Goal: Information Seeking & Learning: Learn about a topic

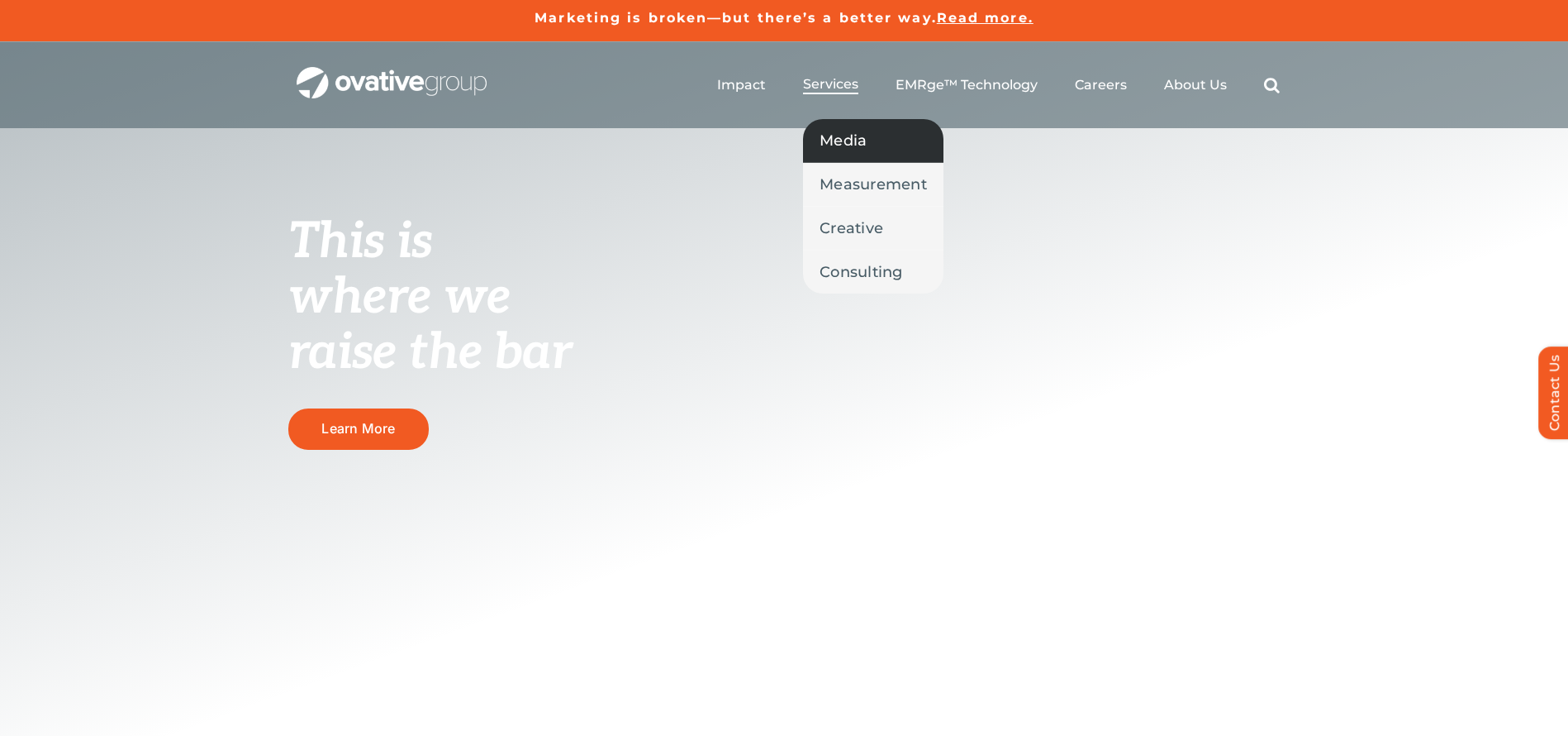
click at [848, 133] on span "Media" at bounding box center [843, 140] width 47 height 24
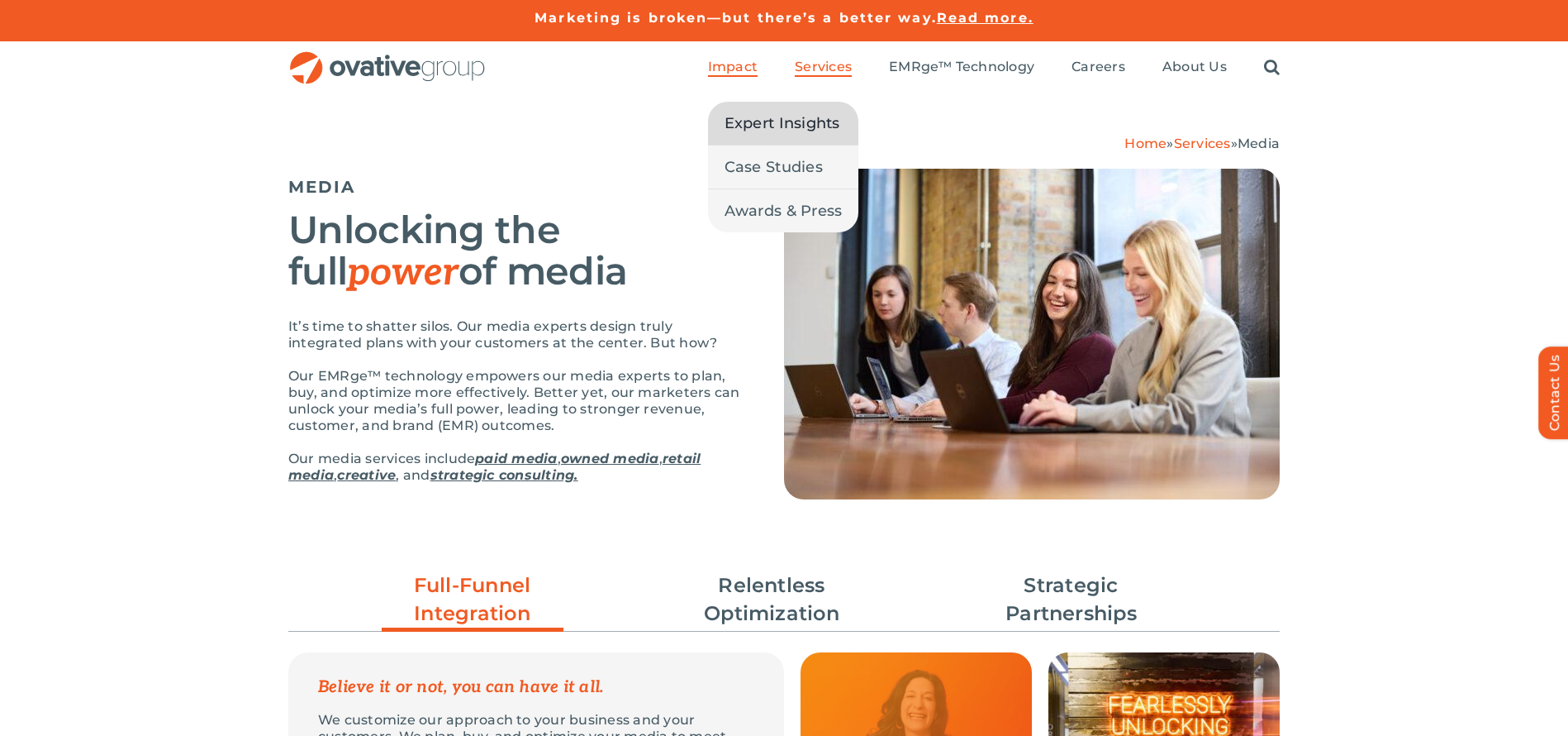
click at [752, 127] on span "Expert Insights" at bounding box center [782, 123] width 116 height 24
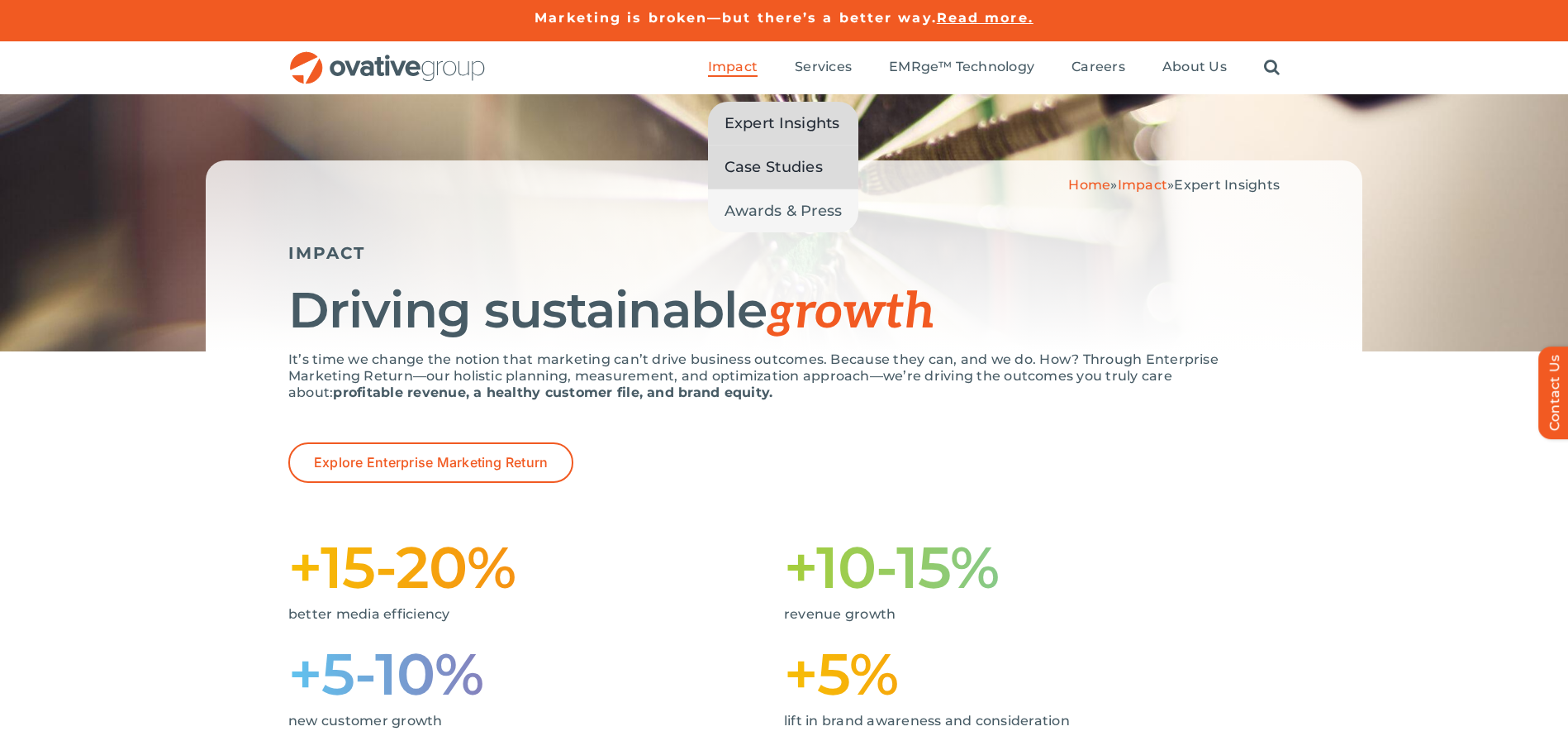
click at [768, 152] on link "Case Studies" at bounding box center [784, 167] width 151 height 43
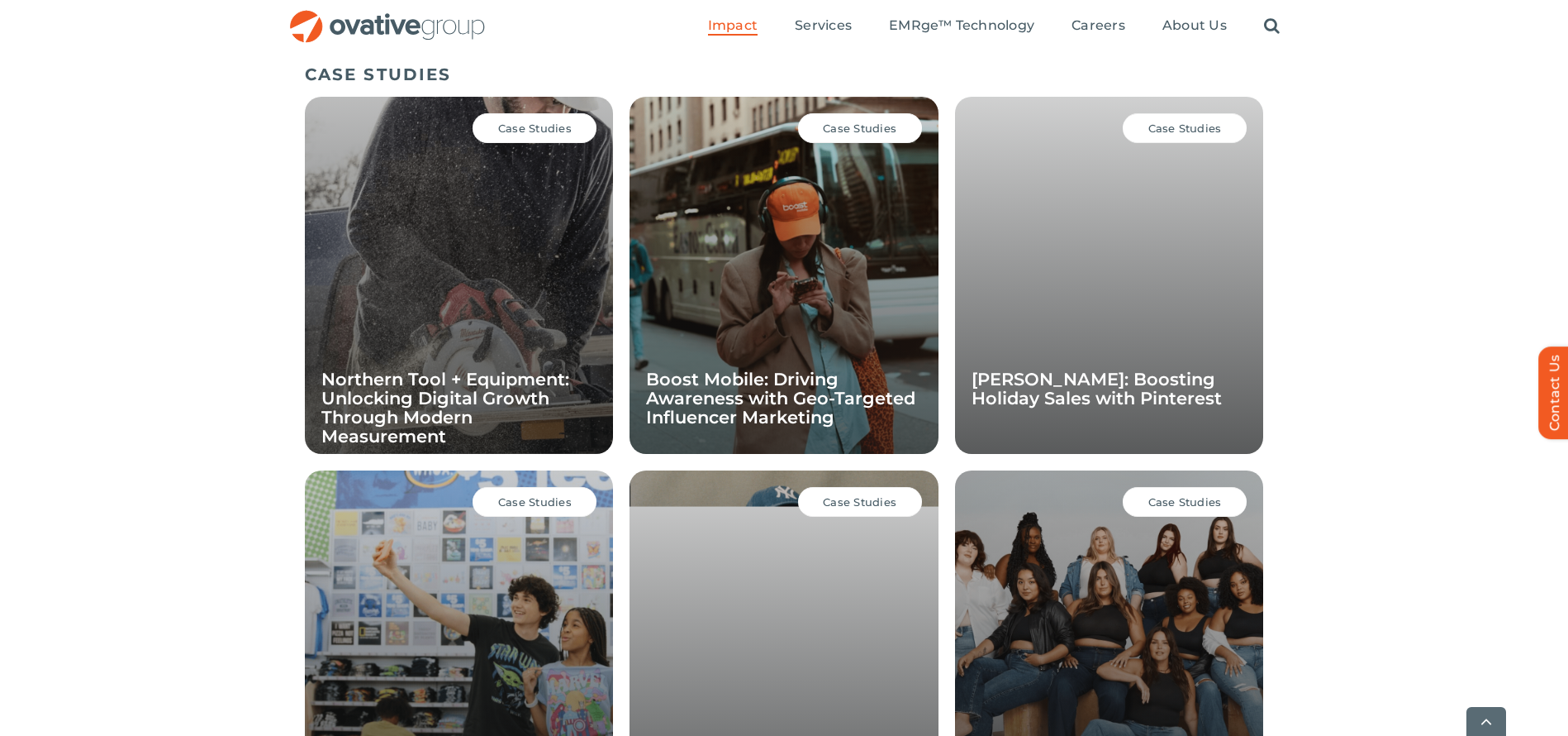
scroll to position [1138, 0]
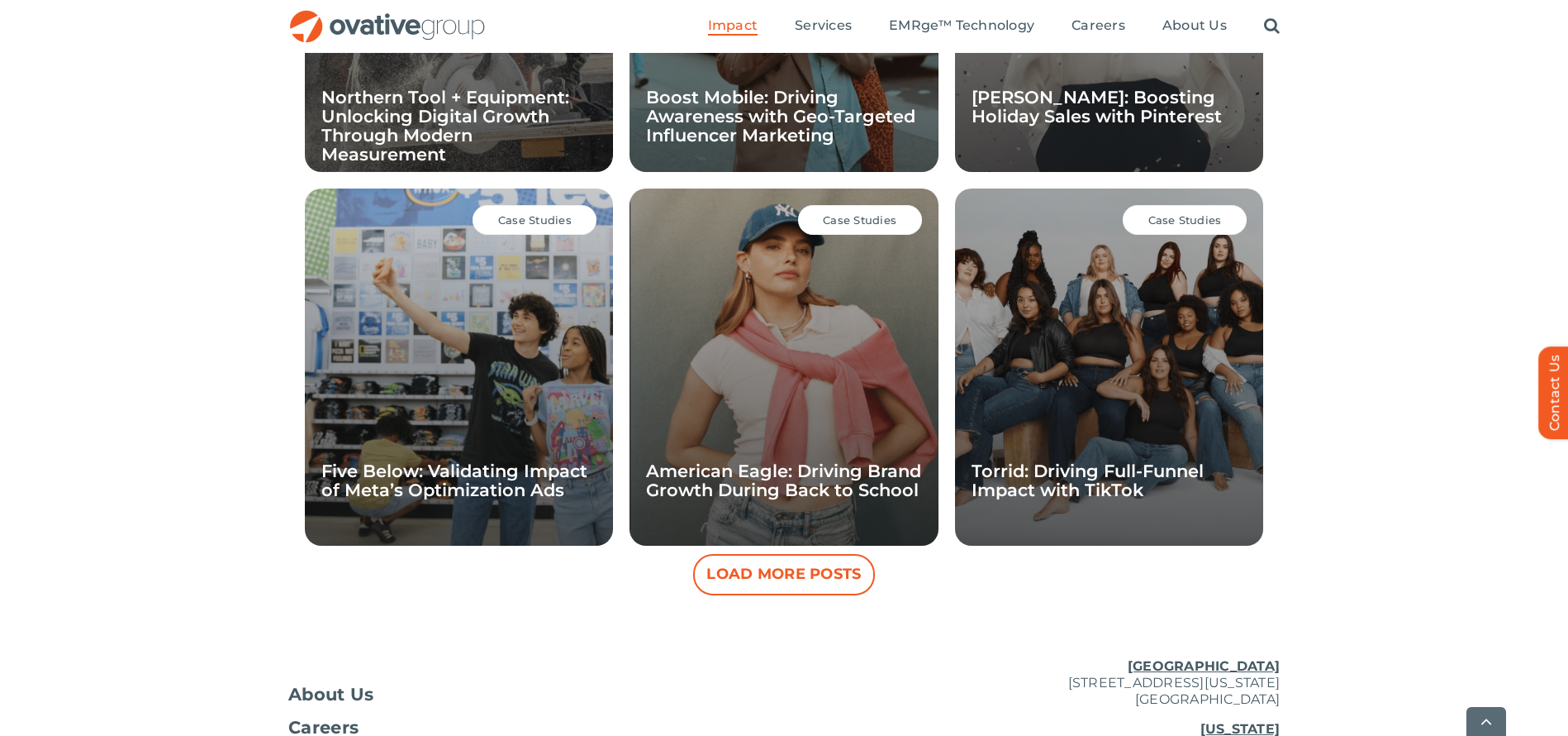
scroll to position [1413, 0]
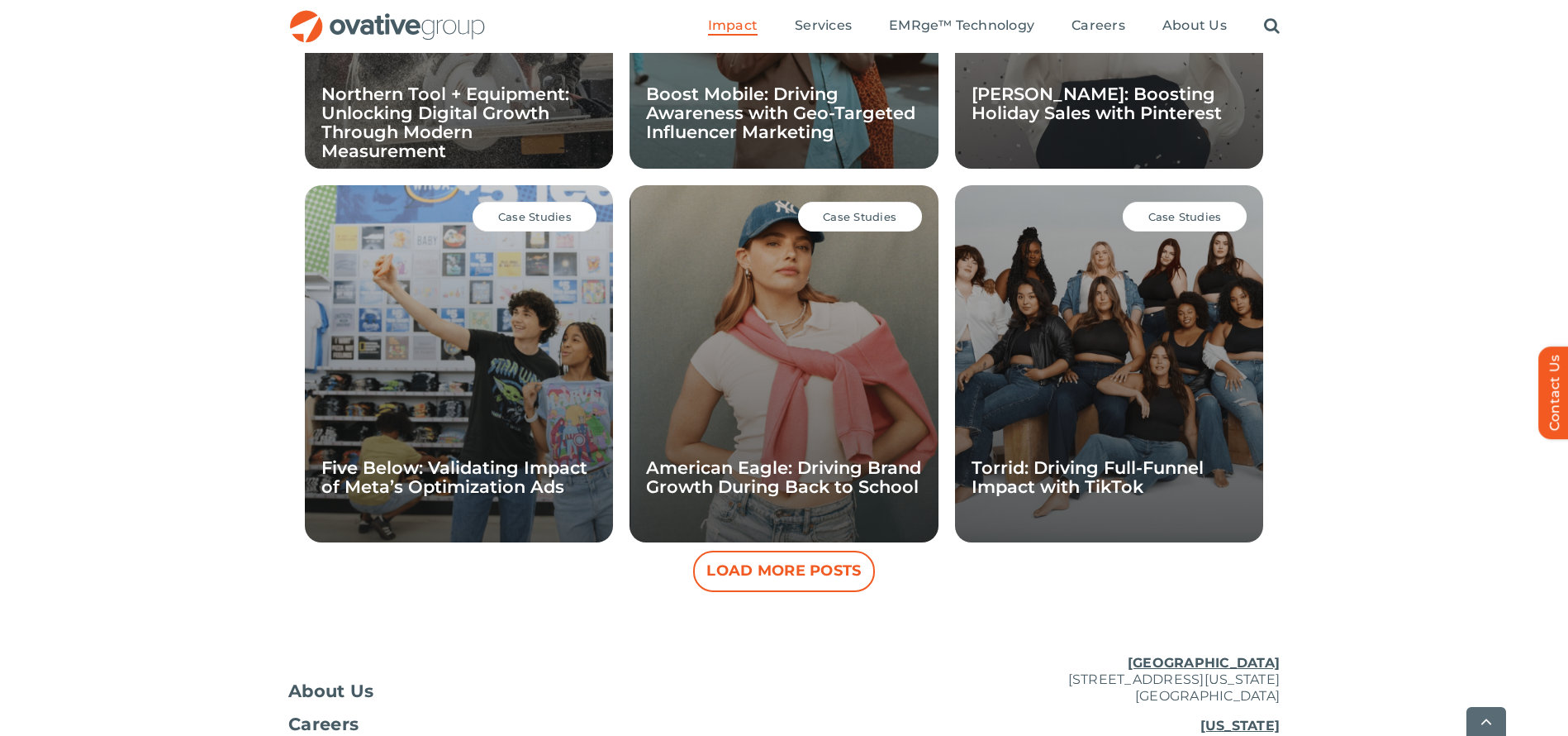
click at [840, 579] on button "Load More Posts" at bounding box center [784, 571] width 182 height 41
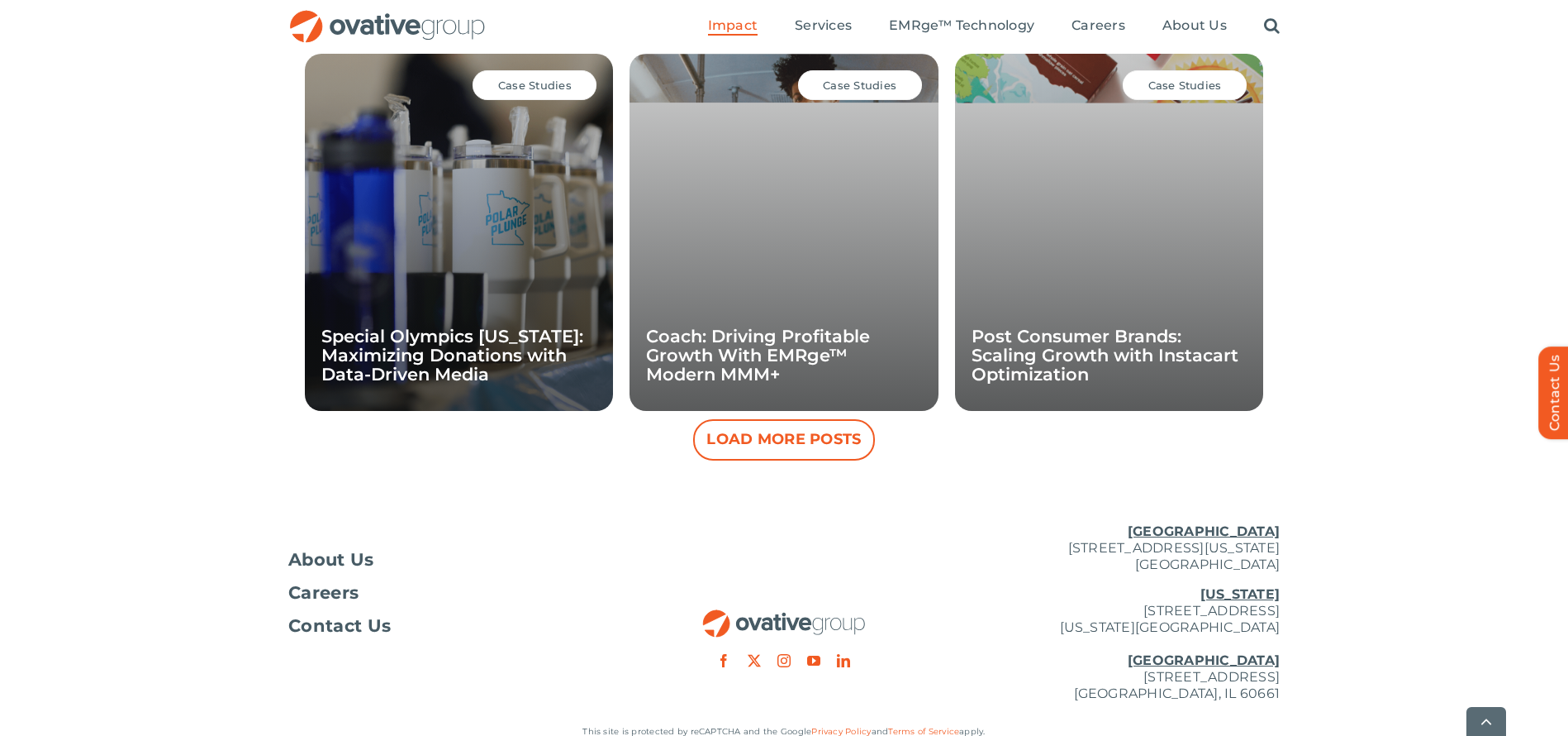
scroll to position [2353, 0]
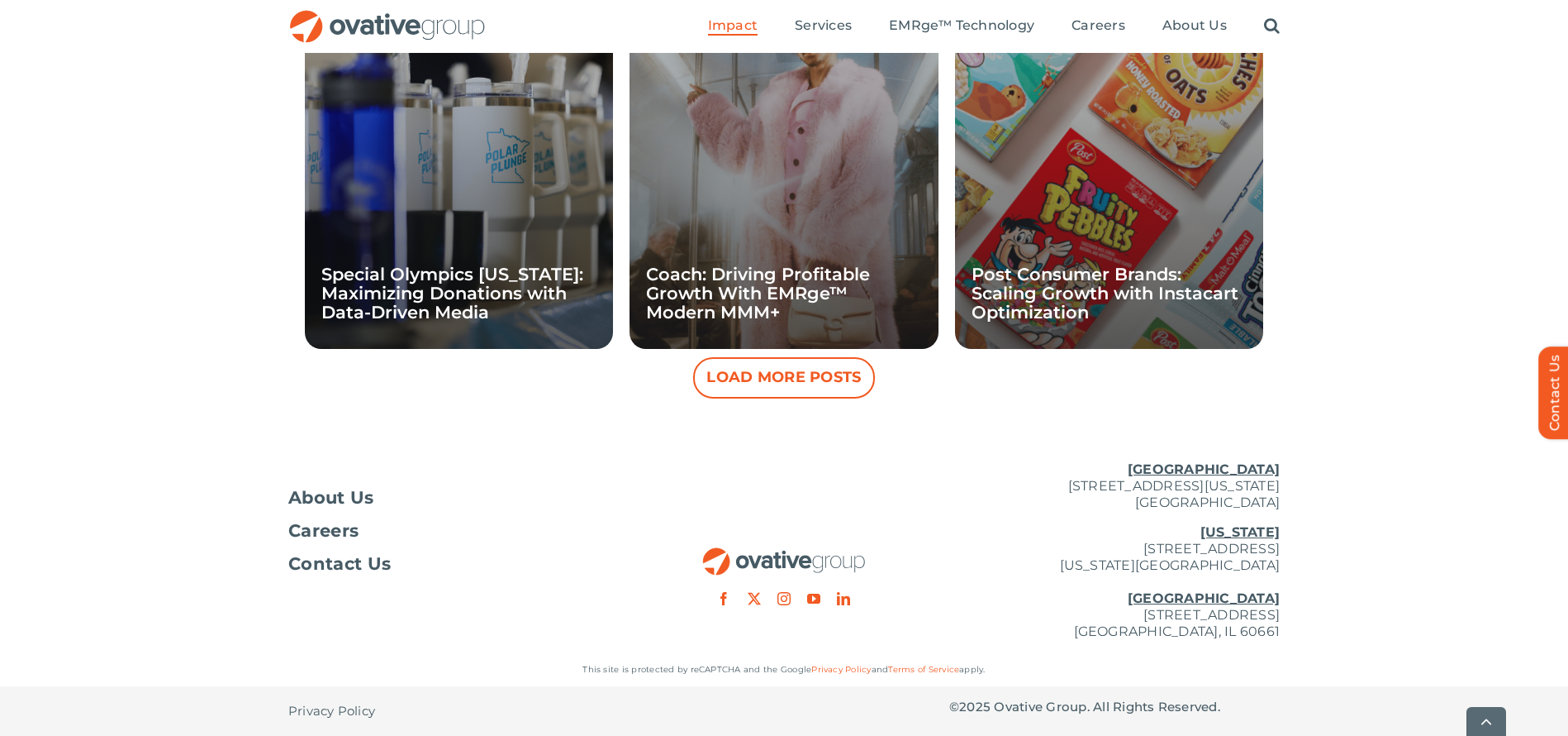
click at [1319, 453] on div "About Us Careers Contact Us [GEOGRAPHIC_DATA] [STREET_ADDRESS][GEOGRAPHIC_DATA]…" at bounding box center [784, 549] width 1568 height 204
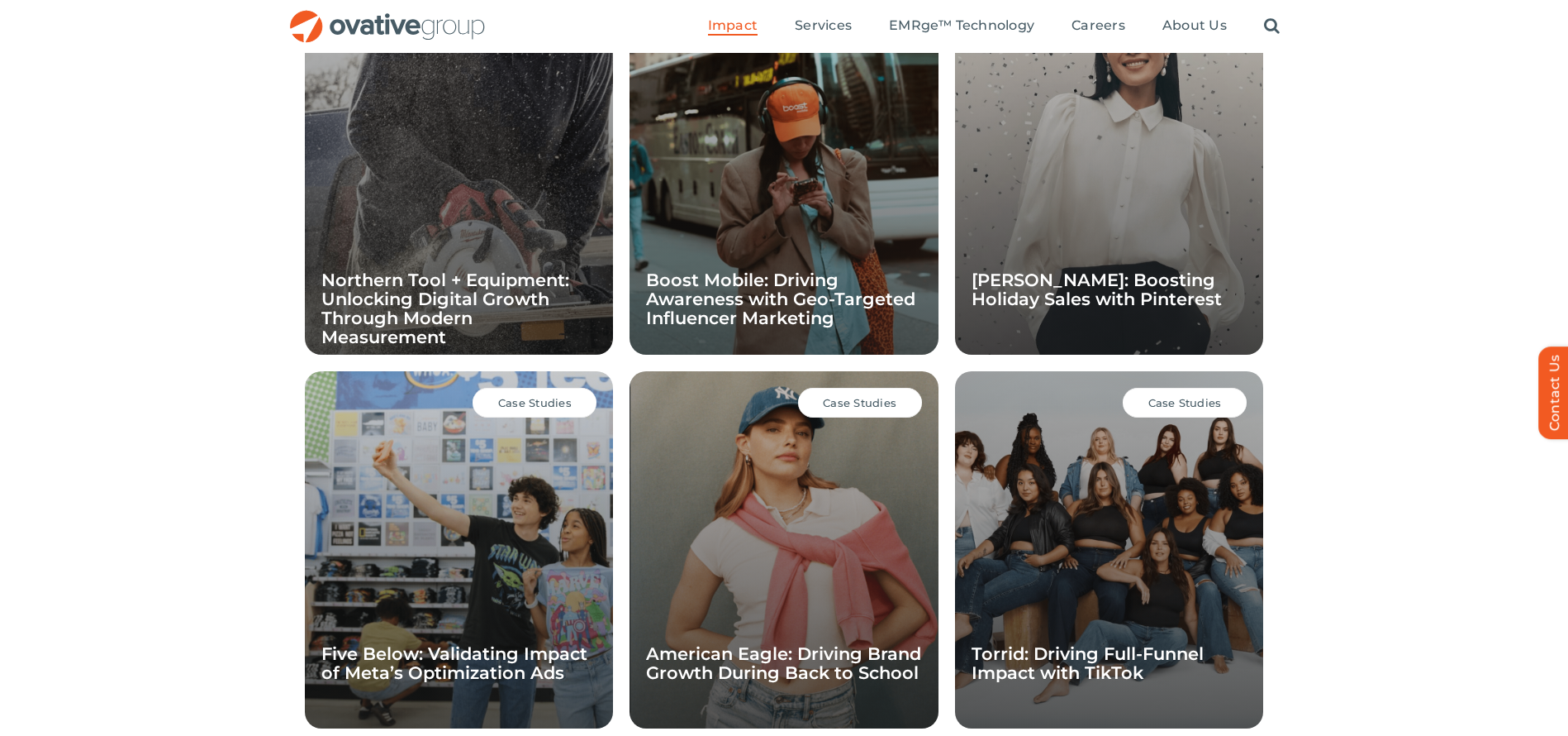
scroll to position [793, 0]
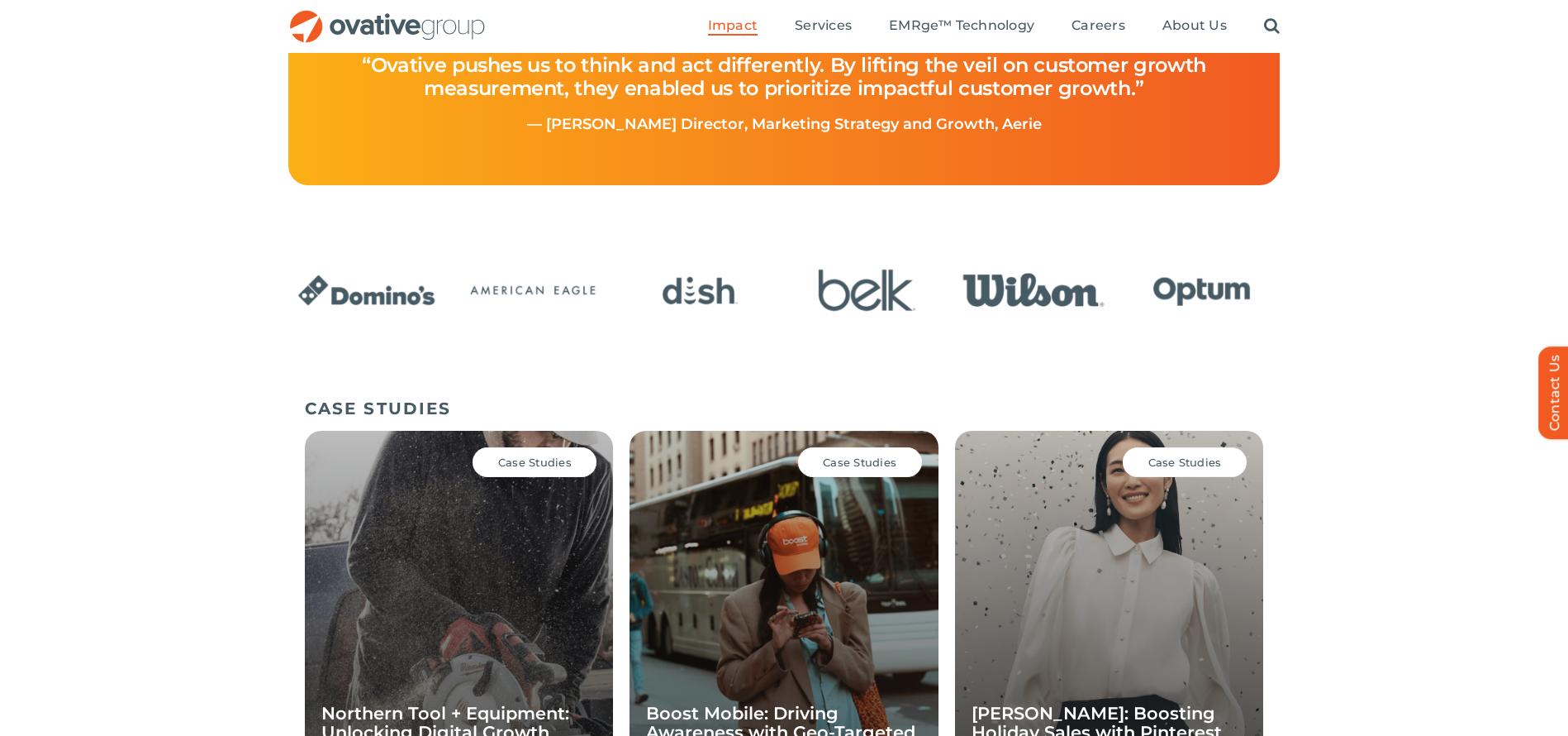
click at [756, 352] on div at bounding box center [784, 308] width 991 height 114
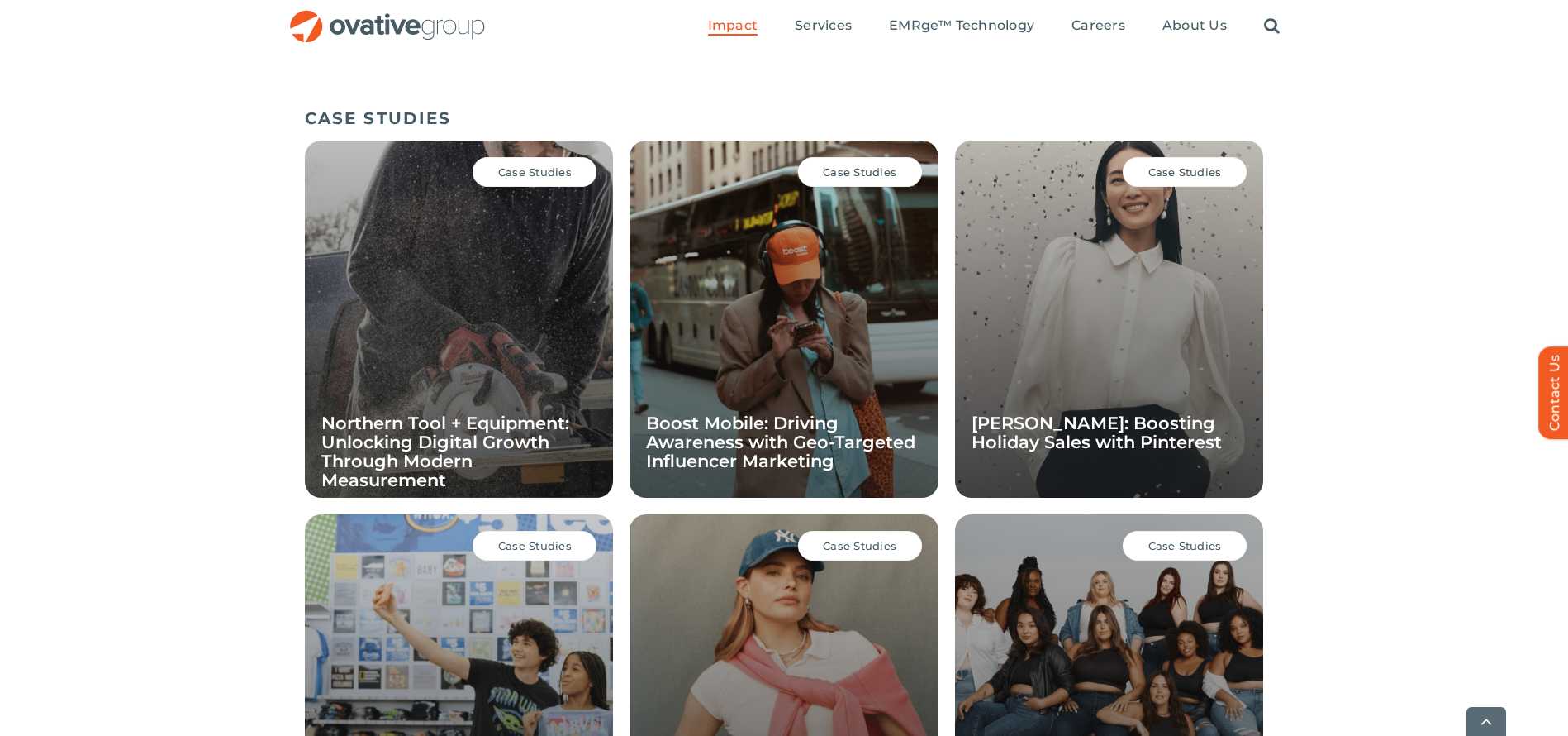
scroll to position [1125, 0]
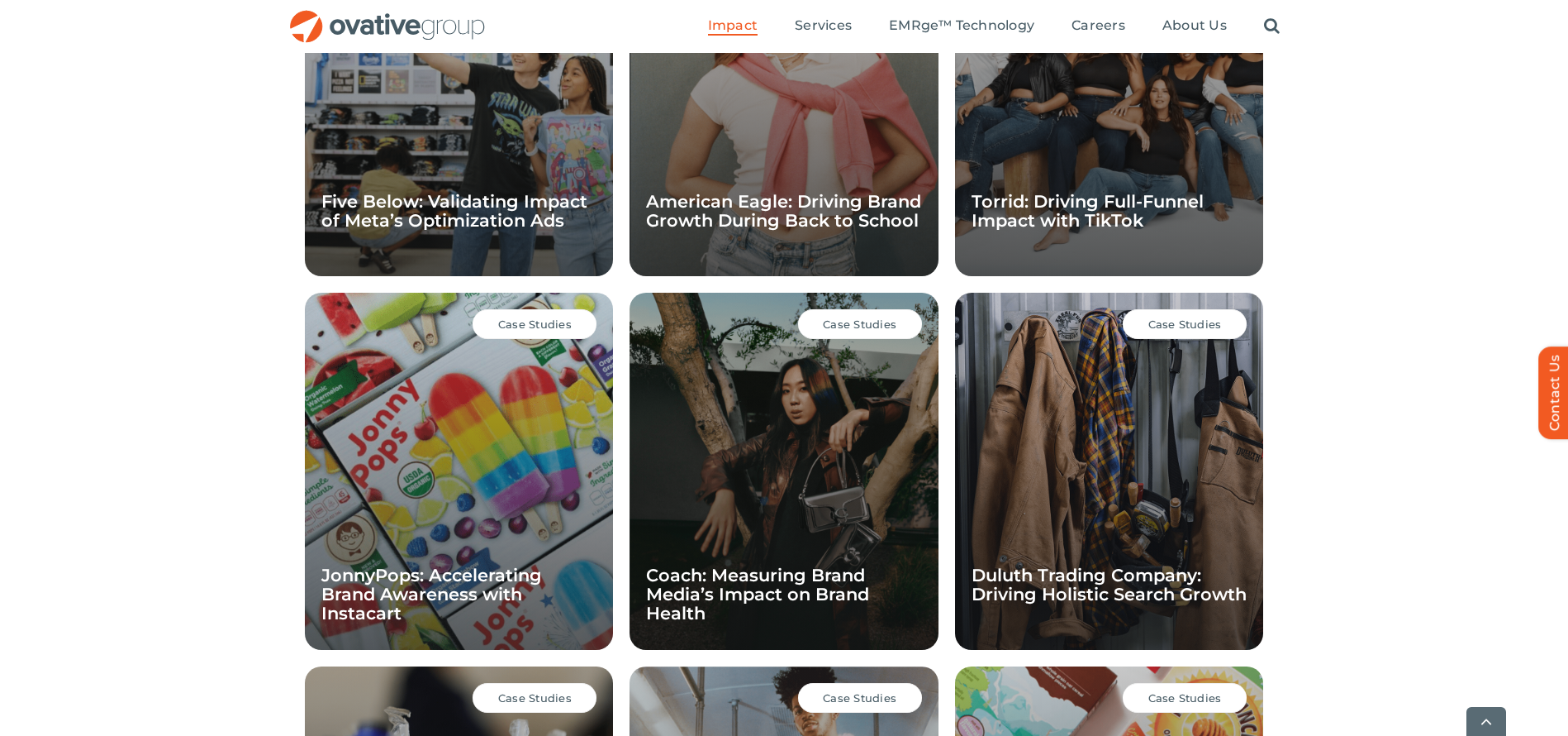
scroll to position [1679, 0]
